Goal: Use online tool/utility: Use online tool/utility

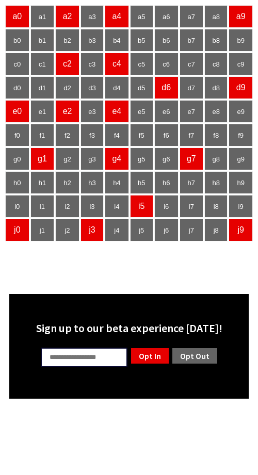
click at [82, 361] on input "text" at bounding box center [84, 358] width 87 height 20
type input "**"
click at [200, 360] on link "Opt Out" at bounding box center [194, 356] width 47 height 18
click at [156, 357] on link "Opt In" at bounding box center [150, 356] width 40 height 18
